Goal: Find specific page/section: Find specific page/section

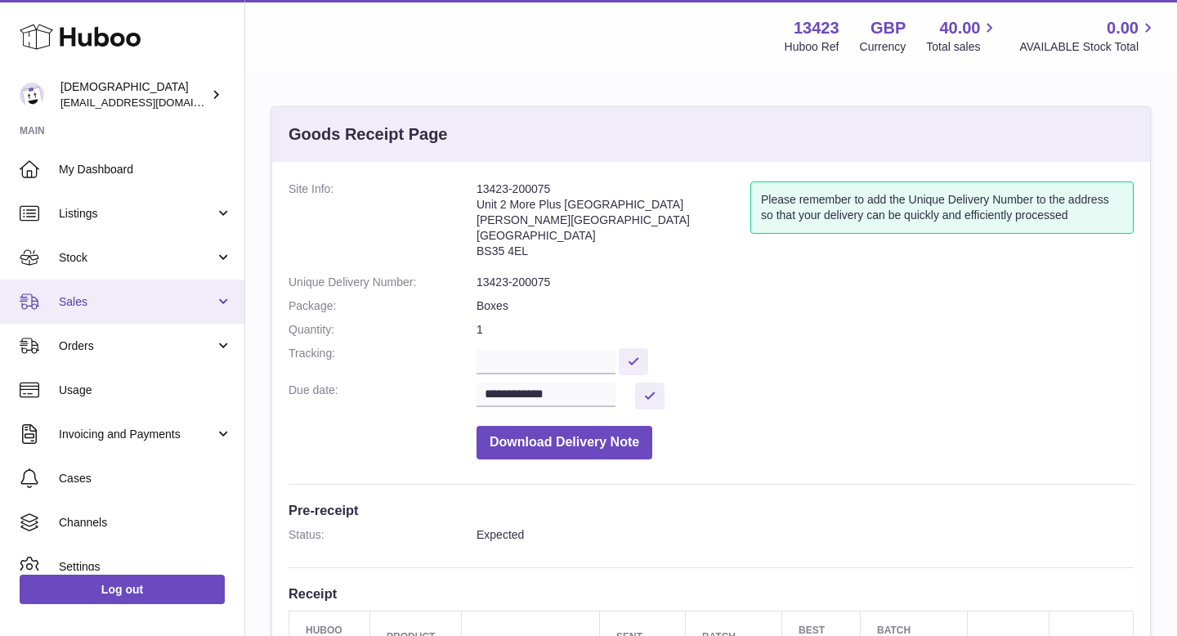
click at [127, 289] on link "Sales" at bounding box center [122, 302] width 244 height 44
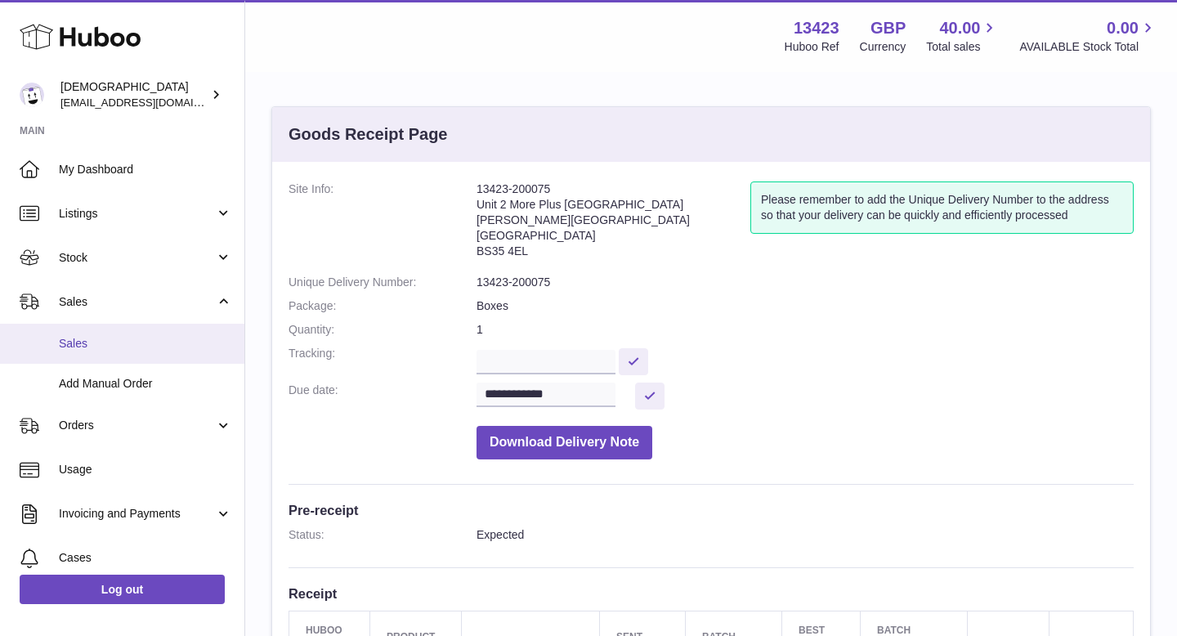
click at [115, 345] on span "Sales" at bounding box center [145, 344] width 173 height 16
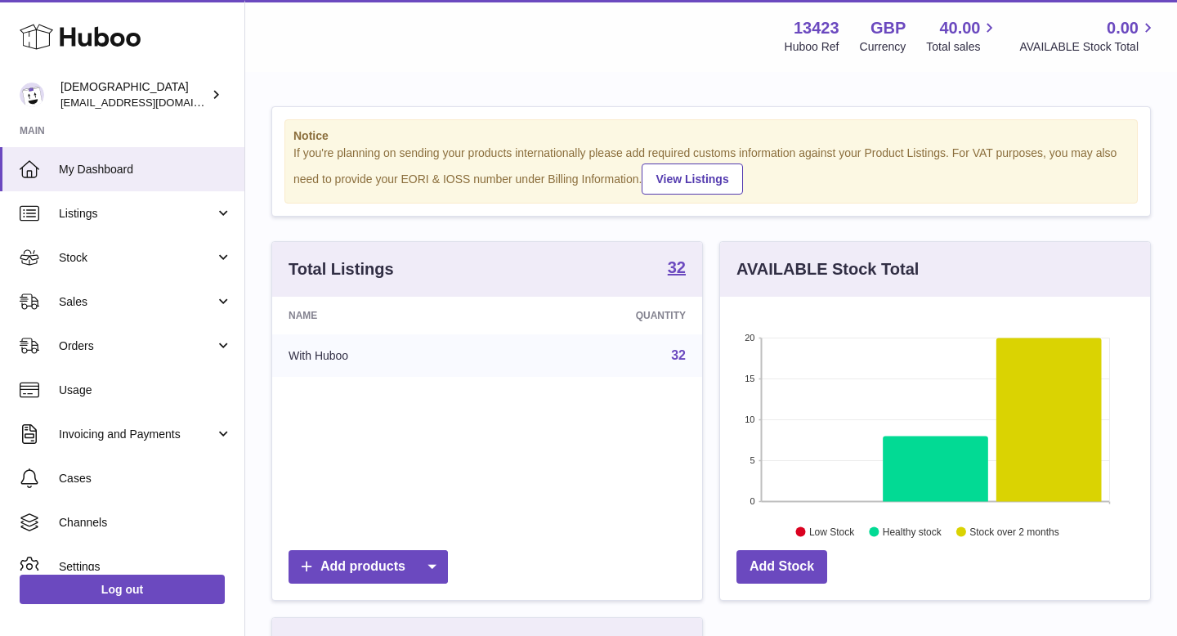
scroll to position [255, 430]
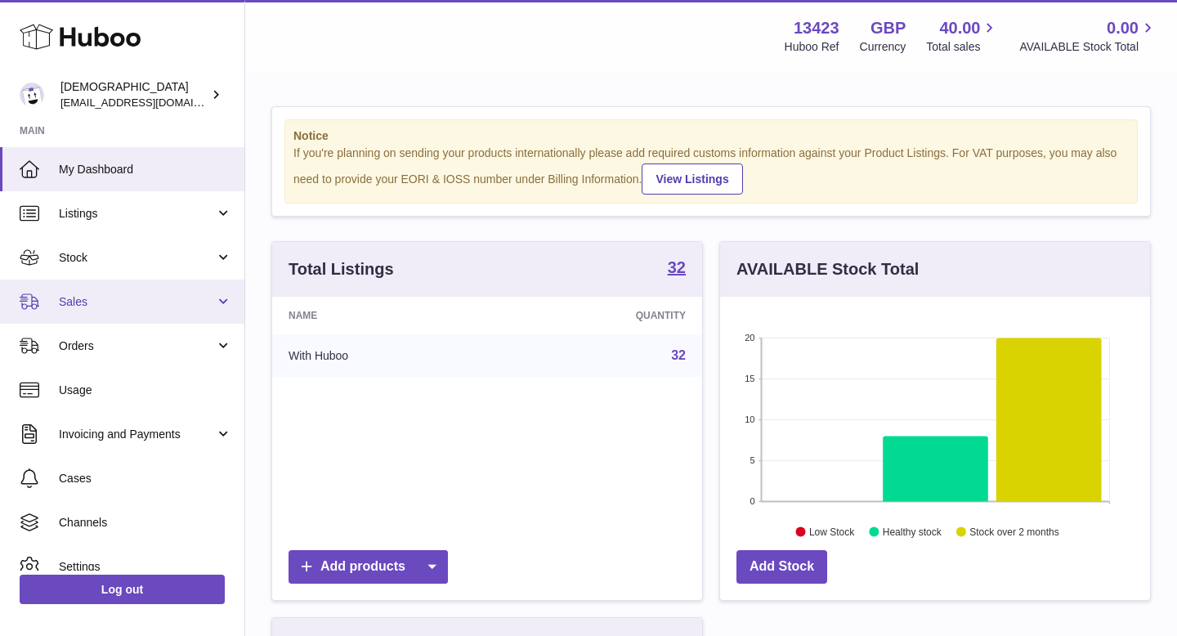
click at [96, 313] on link "Sales" at bounding box center [122, 302] width 244 height 44
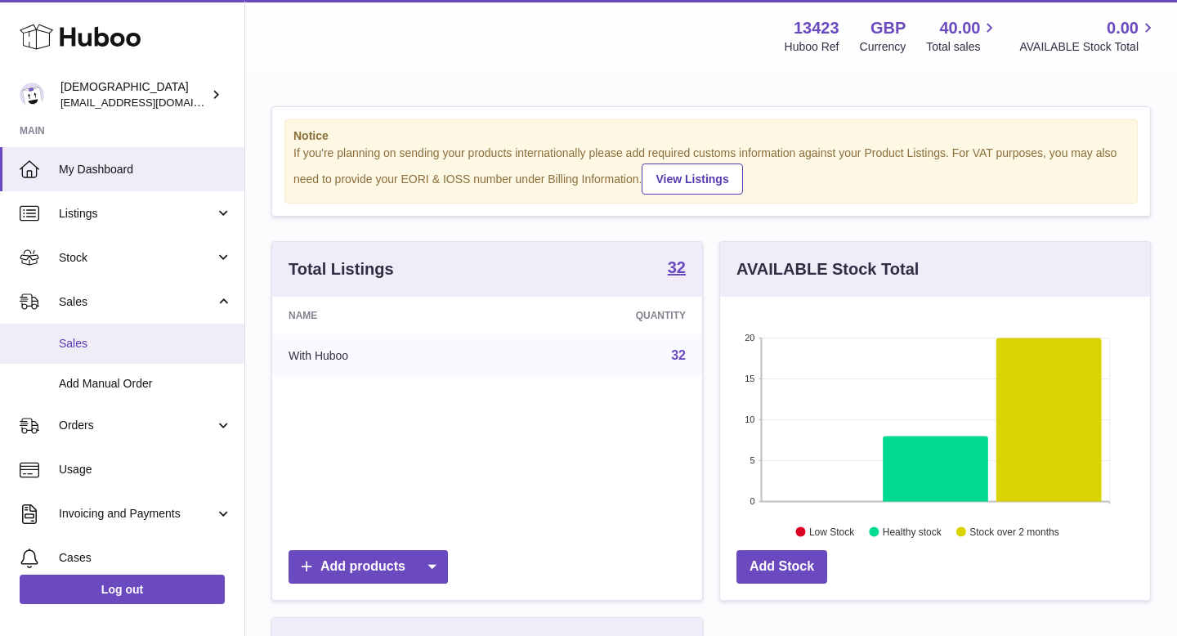
click at [91, 330] on link "Sales" at bounding box center [122, 344] width 244 height 40
